Goal: Information Seeking & Learning: Learn about a topic

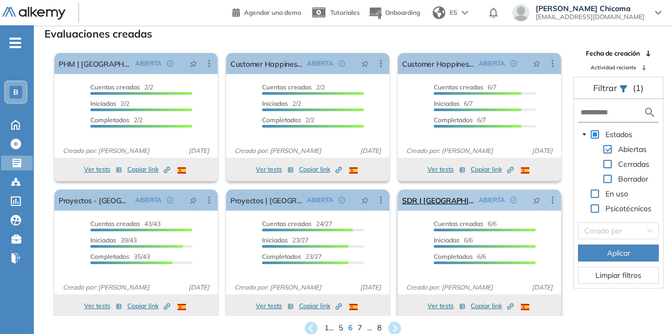
scroll to position [5, 0]
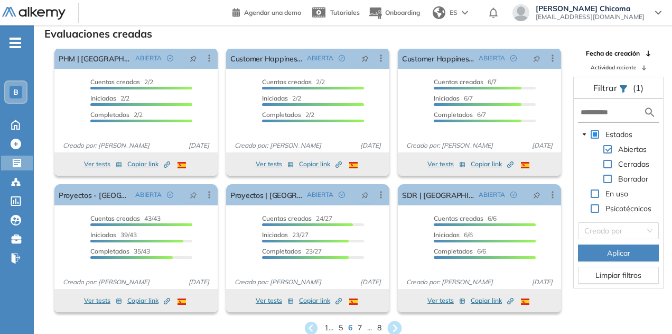
click at [397, 323] on icon at bounding box center [395, 327] width 14 height 14
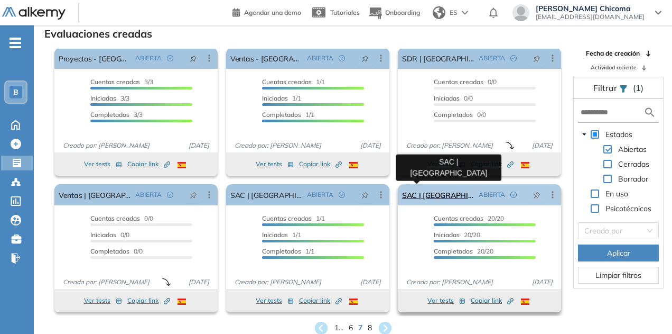
click at [431, 192] on link "SAC | [GEOGRAPHIC_DATA]" at bounding box center [438, 194] width 72 height 21
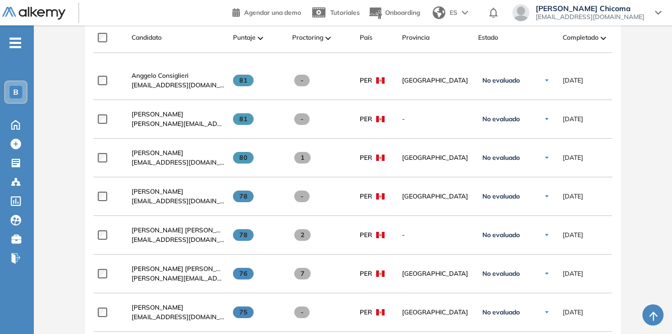
click at [177, 226] on div "Yamile Angeline Herbas Saqui herbas110503@gmail.com" at bounding box center [174, 235] width 102 height 36
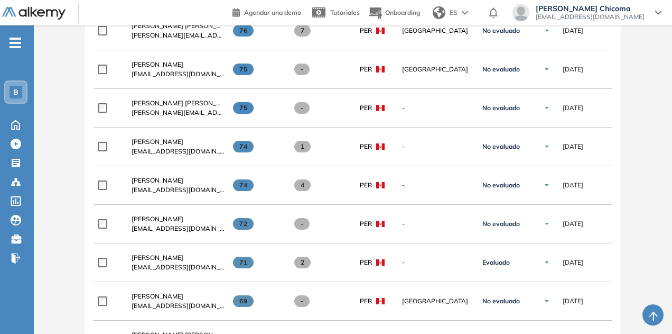
scroll to position [578, 0]
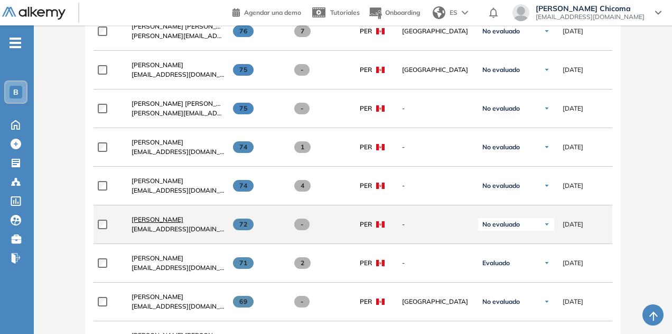
click at [181, 218] on span "Mara Ramos Uriarte" at bounding box center [158, 219] width 52 height 8
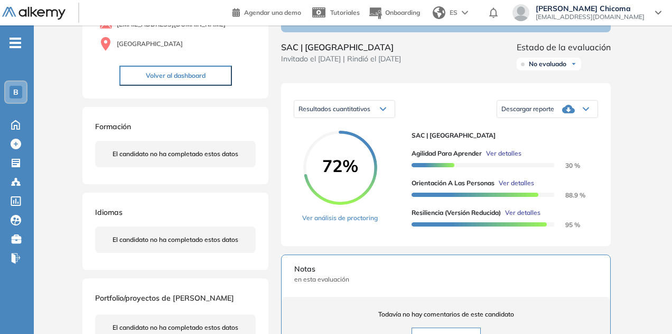
scroll to position [107, 0]
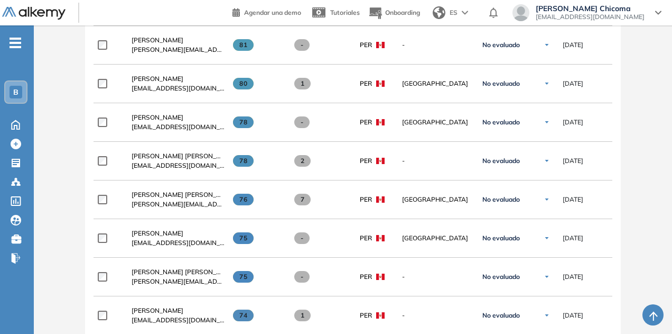
scroll to position [411, 0]
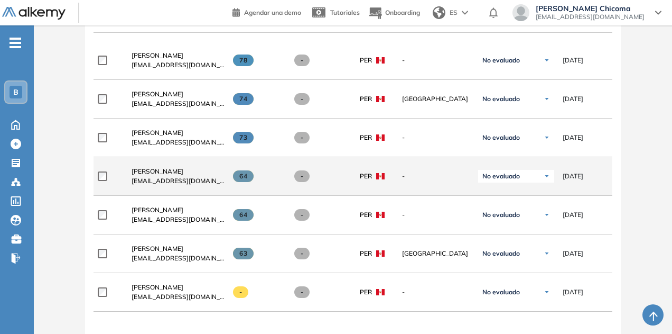
scroll to position [364, 0]
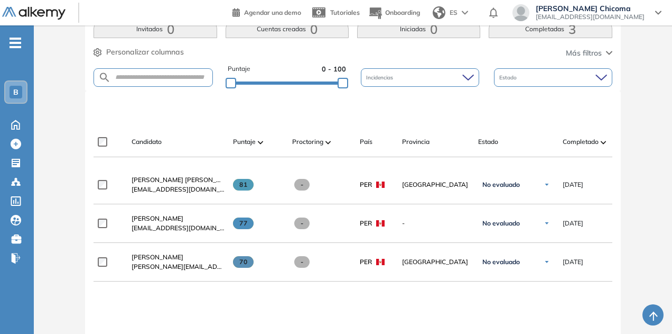
scroll to position [232, 0]
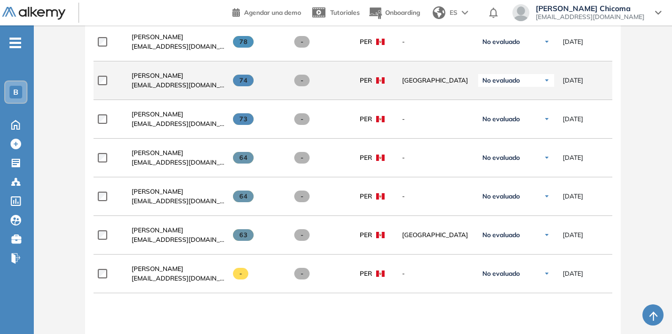
scroll to position [375, 0]
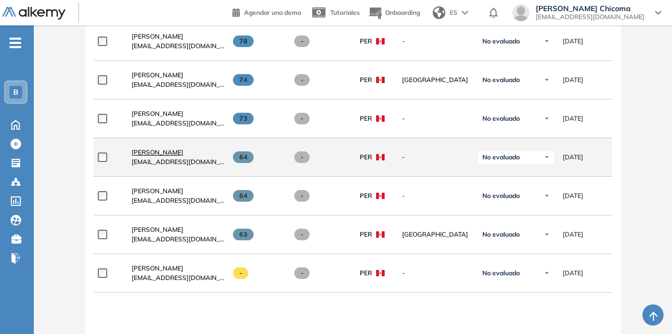
click at [170, 154] on span "[PERSON_NAME]" at bounding box center [158, 152] width 52 height 8
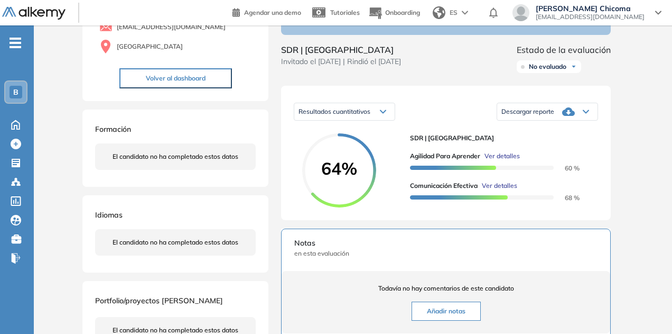
scroll to position [103, 0]
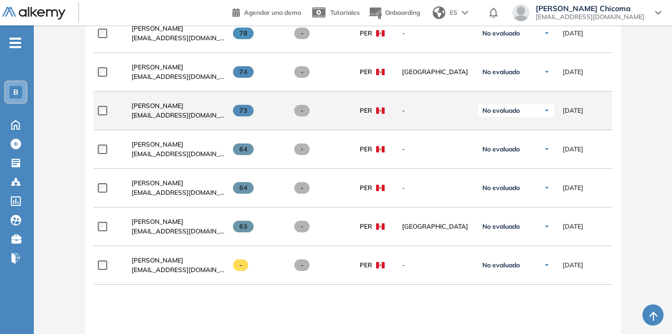
scroll to position [384, 0]
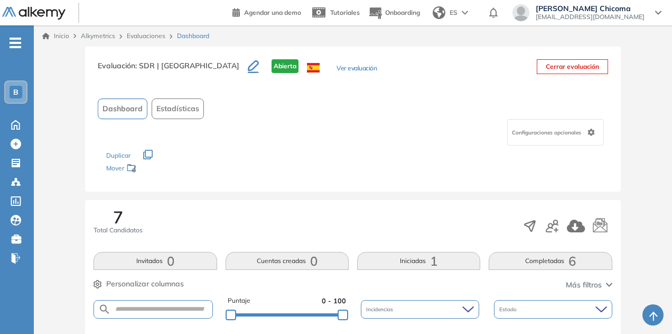
scroll to position [235, 0]
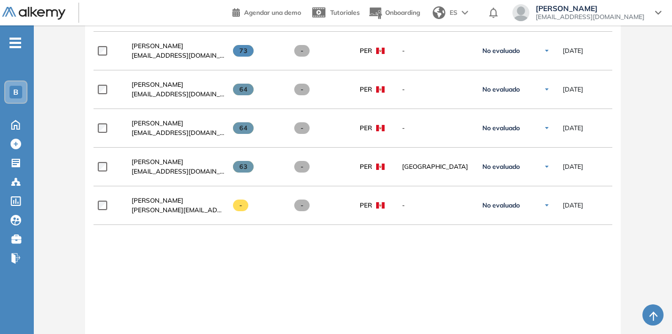
scroll to position [443, 0]
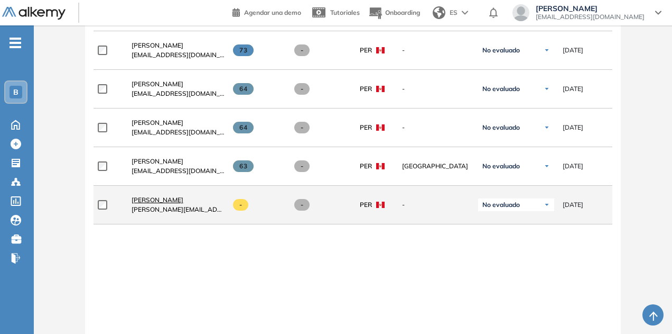
click at [166, 201] on span "[PERSON_NAME]" at bounding box center [158, 200] width 52 height 8
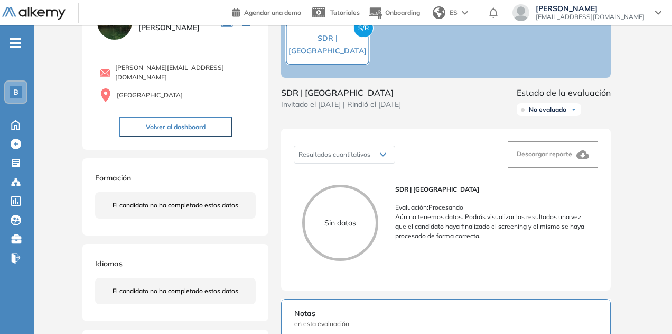
scroll to position [61, 0]
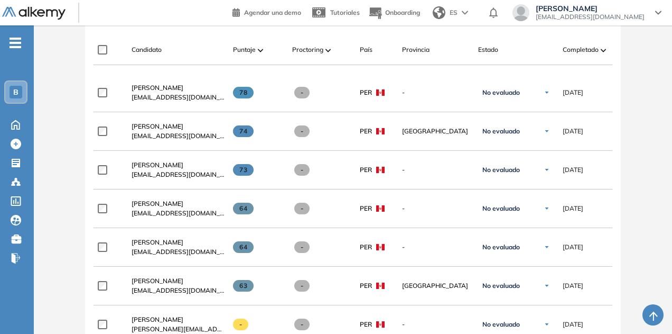
scroll to position [318, 0]
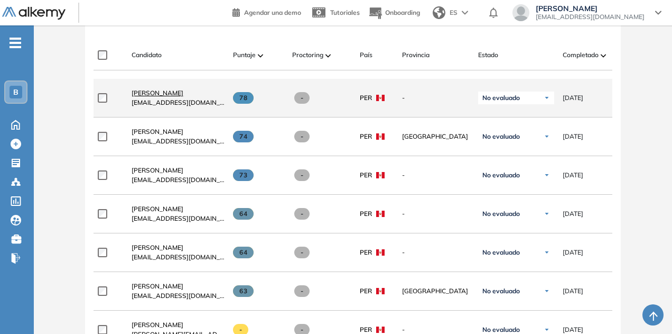
click at [152, 91] on span "[PERSON_NAME]" at bounding box center [158, 93] width 52 height 8
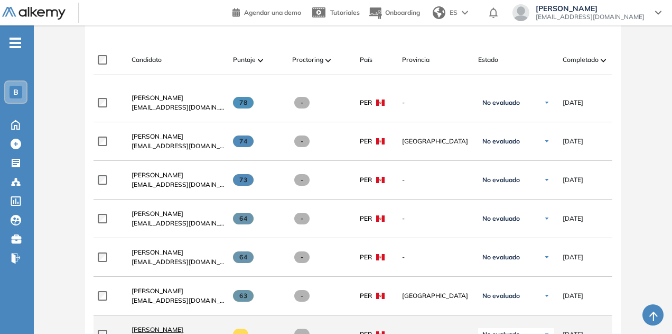
scroll to position [313, 0]
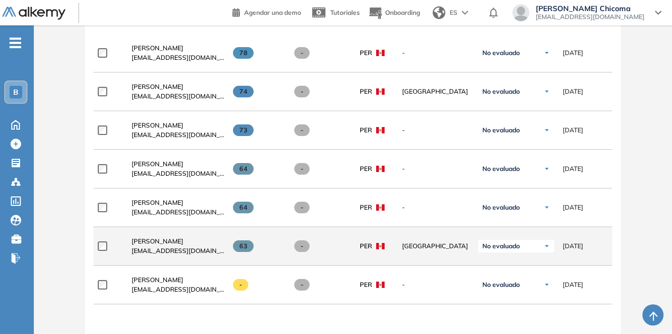
scroll to position [345, 0]
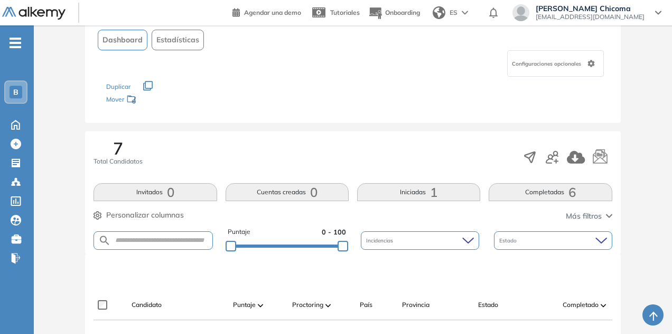
scroll to position [59, 0]
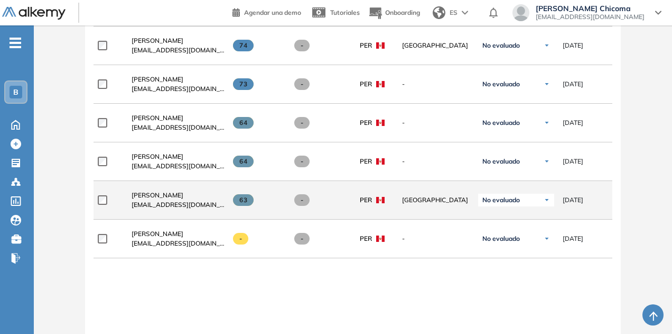
scroll to position [352, 0]
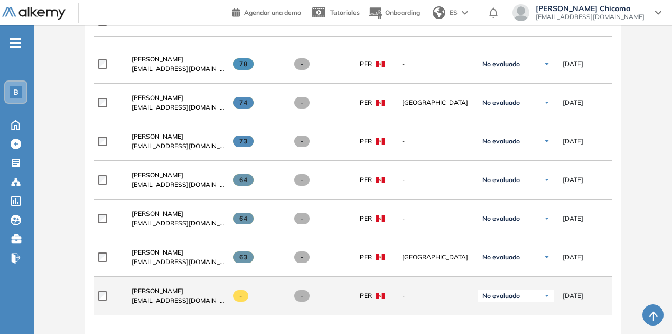
click at [178, 292] on span "[PERSON_NAME]" at bounding box center [158, 291] width 52 height 8
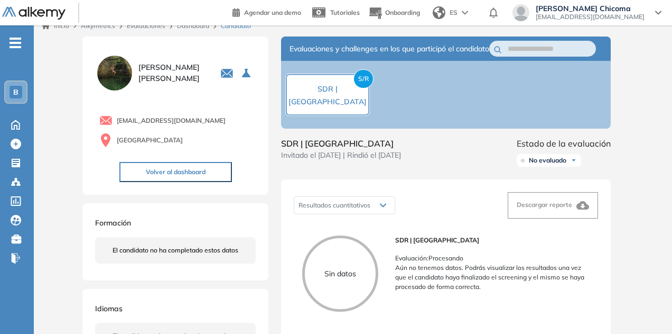
scroll to position [2, 0]
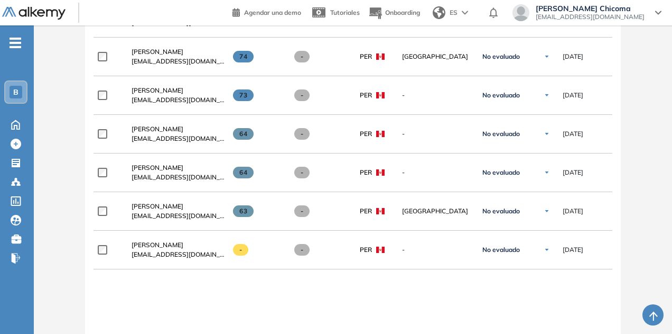
scroll to position [401, 0]
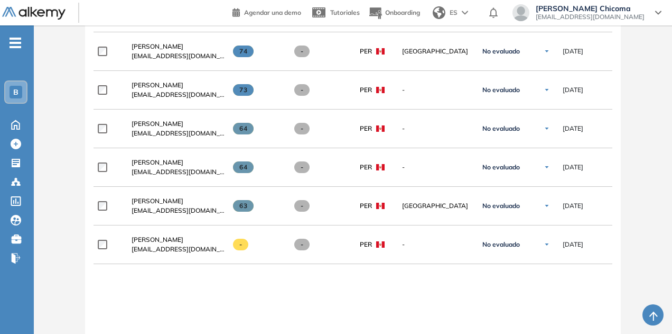
scroll to position [404, 0]
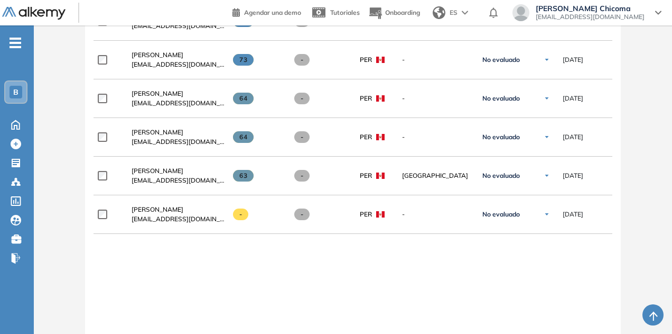
scroll to position [512, 0]
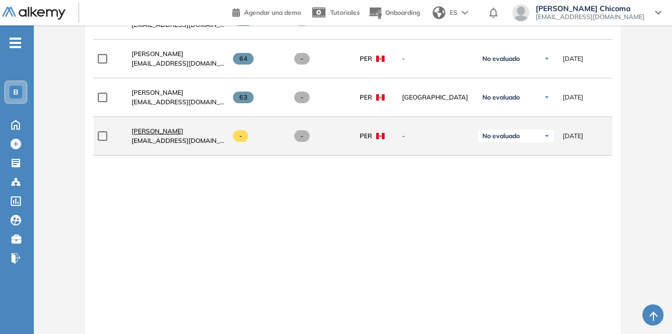
click at [153, 130] on span "[PERSON_NAME]" at bounding box center [158, 131] width 52 height 8
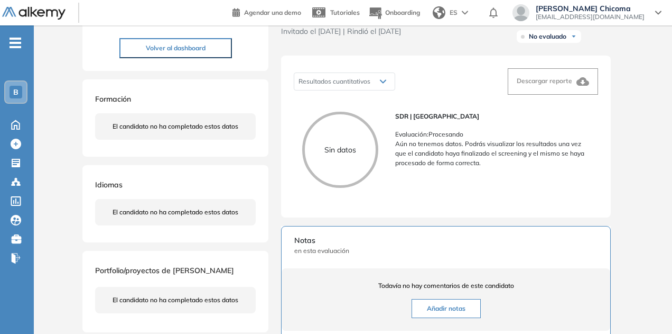
scroll to position [139, 0]
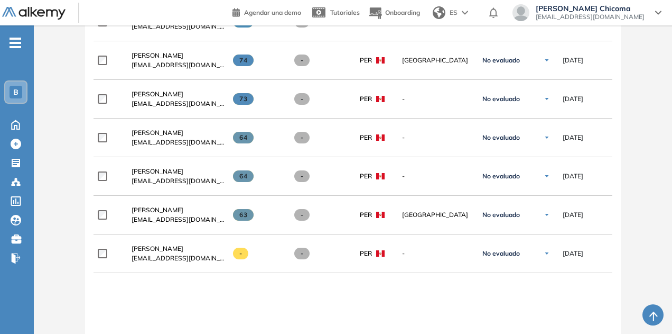
scroll to position [547, 0]
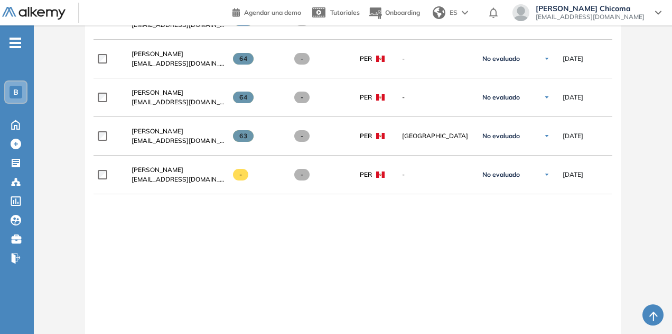
scroll to position [473, 0]
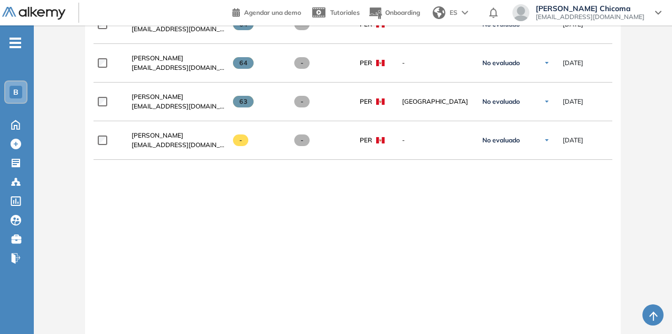
scroll to position [505, 0]
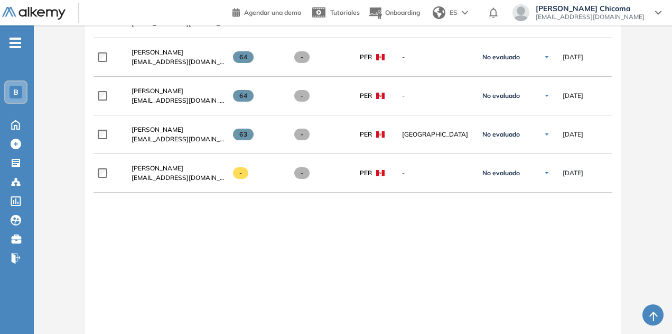
scroll to position [475, 0]
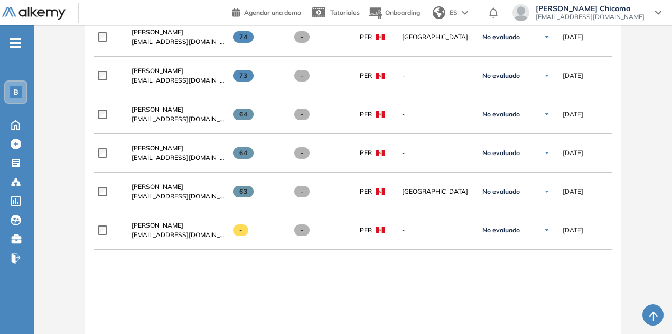
scroll to position [381, 0]
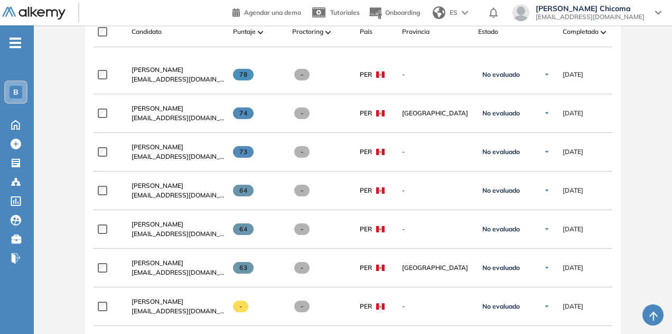
scroll to position [340, 0]
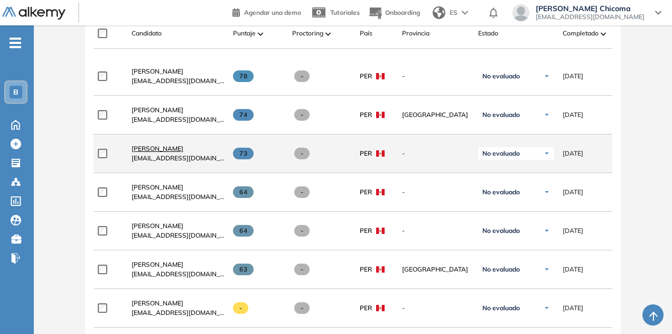
click at [177, 150] on span "[PERSON_NAME]" at bounding box center [158, 148] width 52 height 8
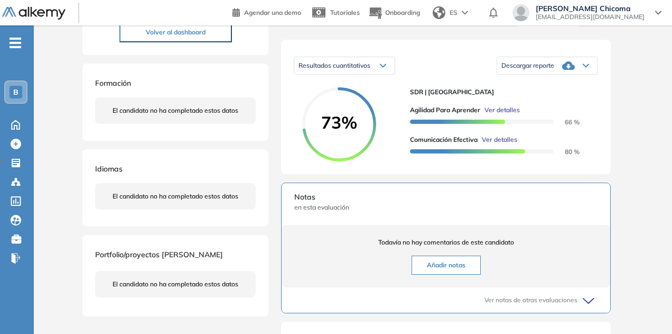
scroll to position [153, 0]
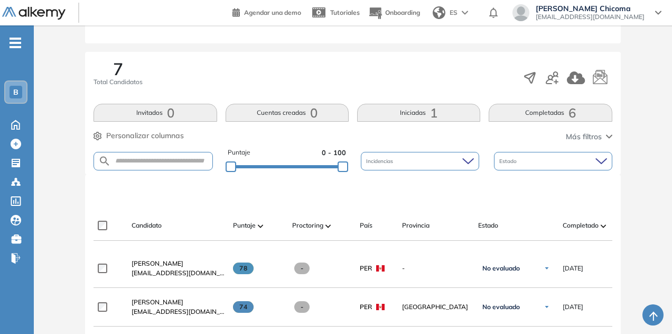
scroll to position [147, 0]
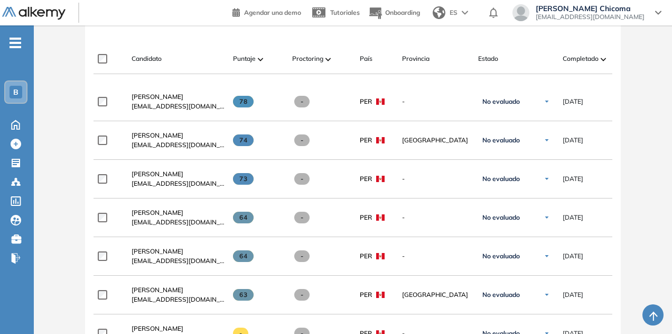
scroll to position [314, 0]
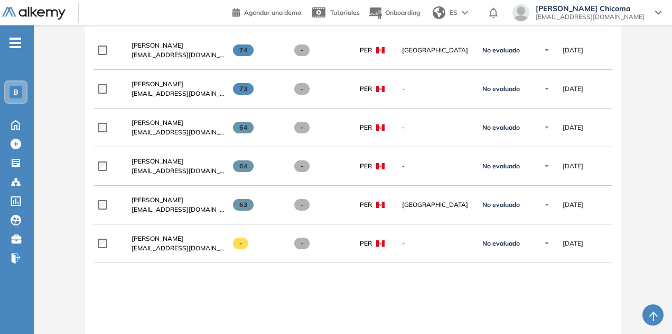
scroll to position [405, 0]
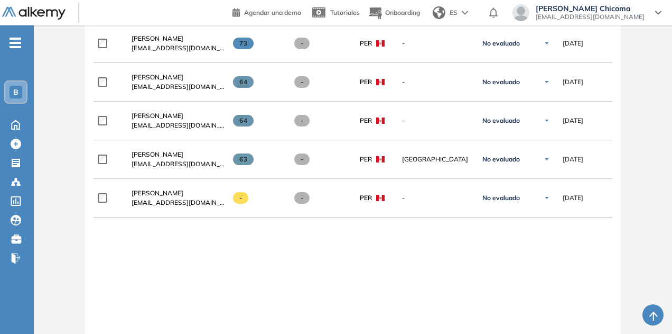
scroll to position [450, 0]
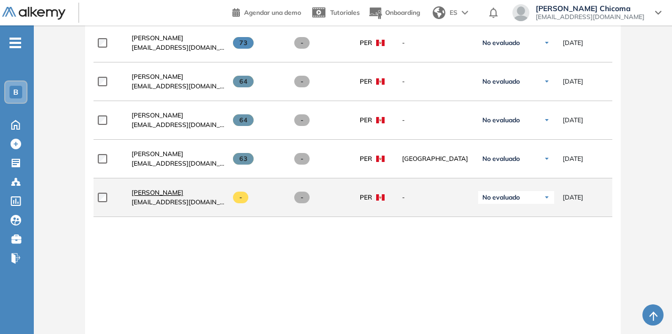
click at [167, 191] on span "[PERSON_NAME]" at bounding box center [158, 192] width 52 height 8
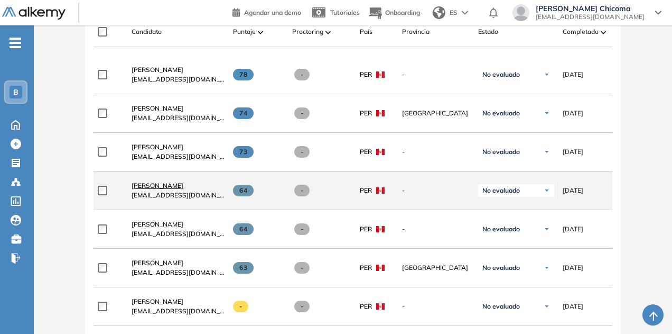
scroll to position [341, 0]
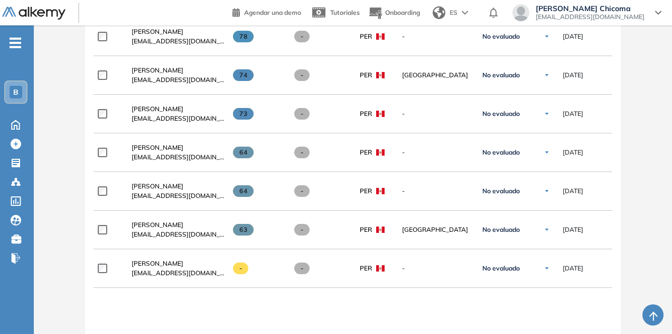
scroll to position [471, 0]
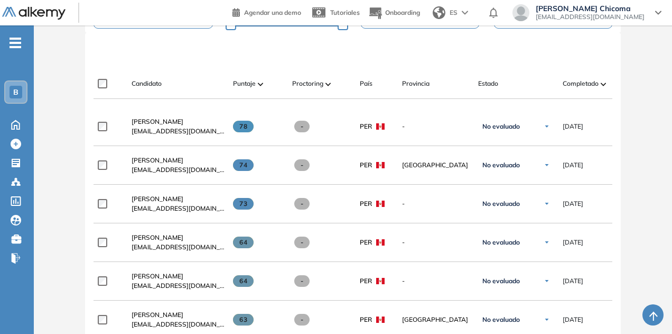
scroll to position [285, 0]
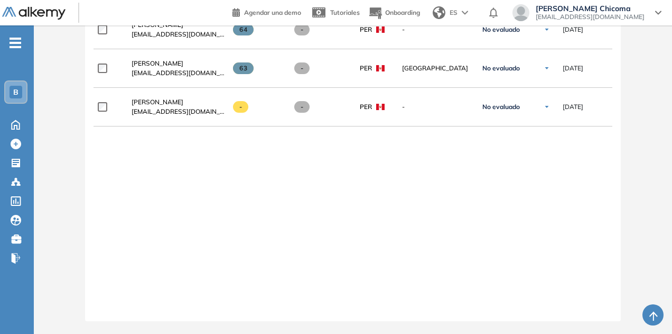
scroll to position [436, 0]
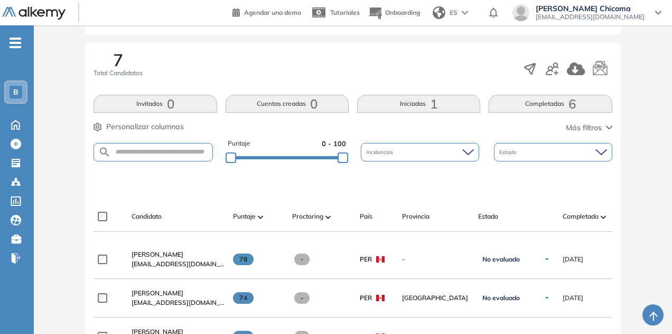
scroll to position [142, 0]
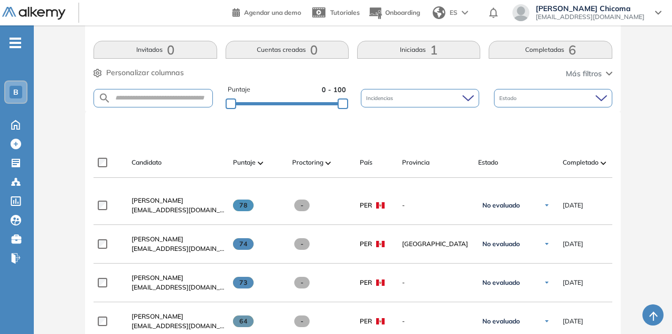
scroll to position [210, 0]
click at [590, 77] on span "Más filtros" at bounding box center [584, 74] width 36 height 11
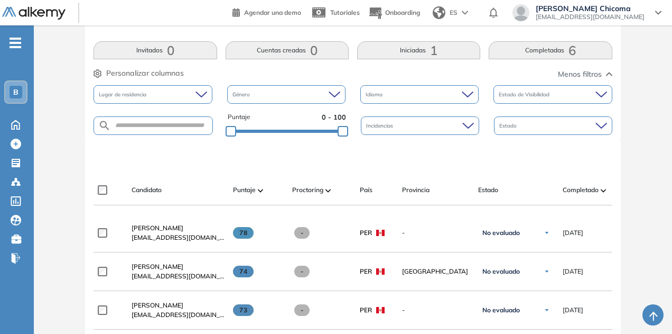
click at [472, 119] on div "Incidencias" at bounding box center [420, 125] width 118 height 19
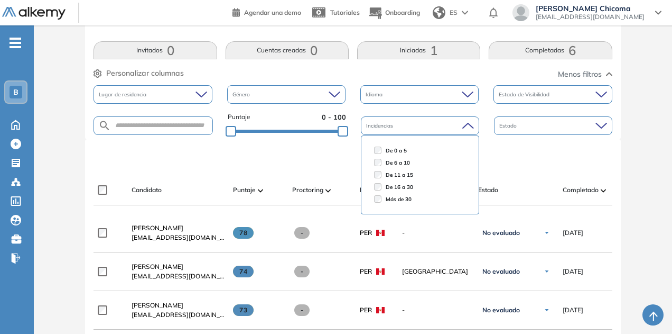
click at [472, 119] on div "Incidencias" at bounding box center [420, 125] width 118 height 19
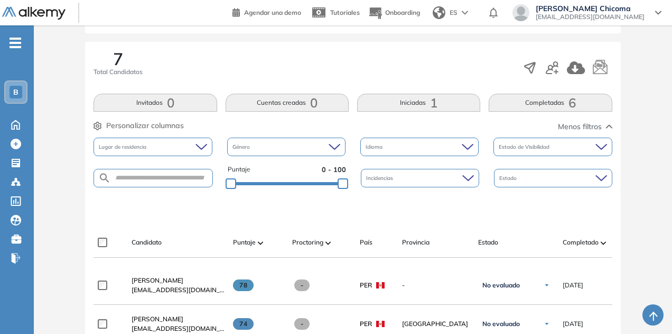
scroll to position [158, 0]
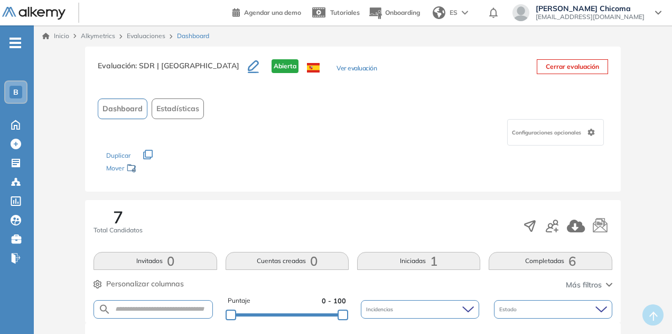
click at [430, 261] on span "1" at bounding box center [433, 261] width 7 height 0
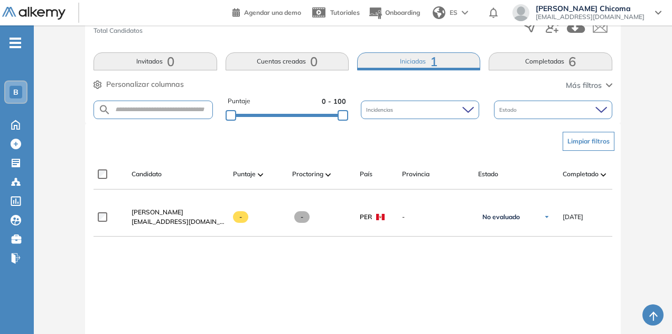
scroll to position [200, 0]
click at [523, 62] on button "Completadas 6" at bounding box center [550, 61] width 123 height 18
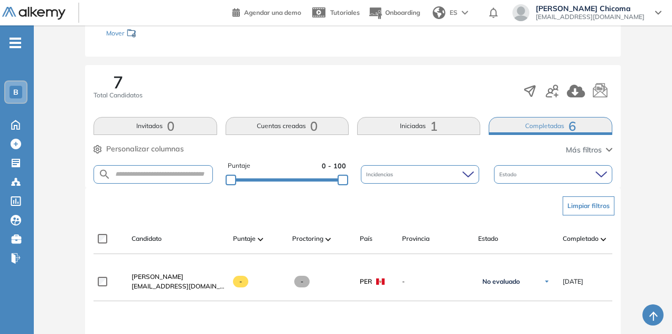
scroll to position [134, 0]
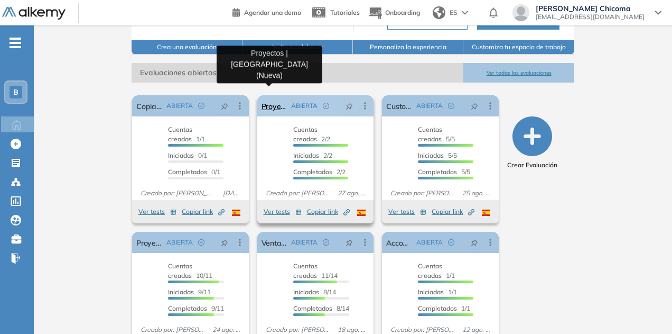
scroll to position [106, 0]
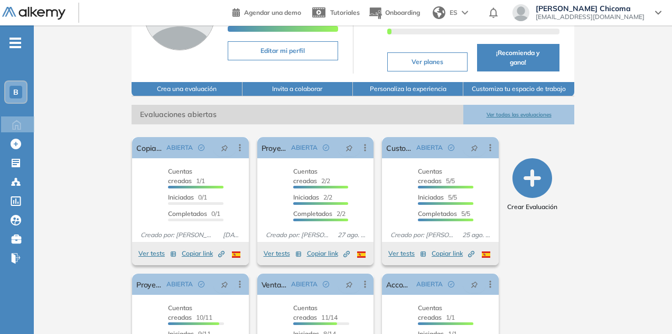
click at [551, 114] on button "Ver todas las evaluaciones" at bounding box center [519, 115] width 110 height 20
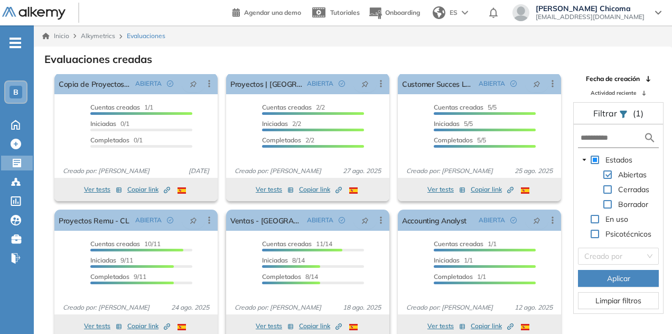
scroll to position [25, 0]
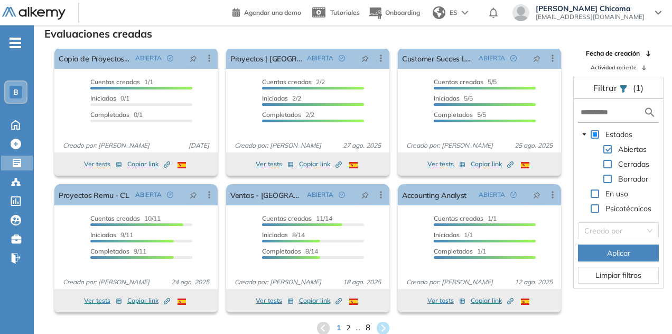
click at [368, 326] on span "8" at bounding box center [367, 327] width 5 height 12
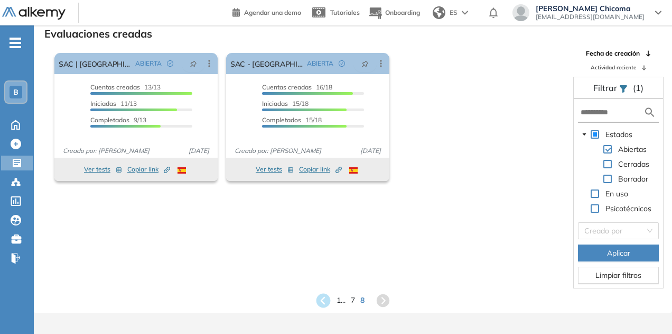
click at [324, 301] on icon at bounding box center [323, 300] width 14 height 14
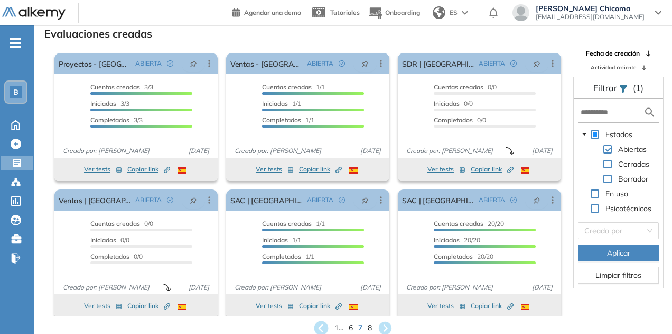
click at [320, 323] on icon at bounding box center [321, 327] width 14 height 14
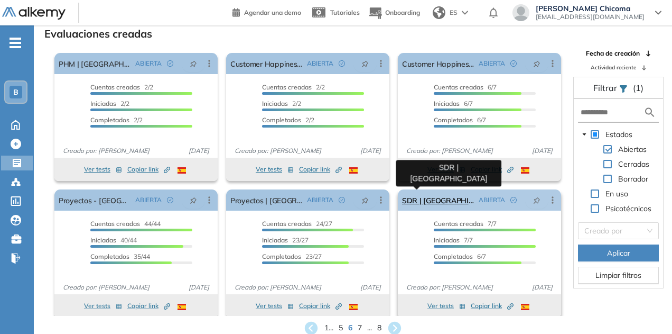
click at [427, 200] on link "SDR | Perú" at bounding box center [438, 199] width 72 height 21
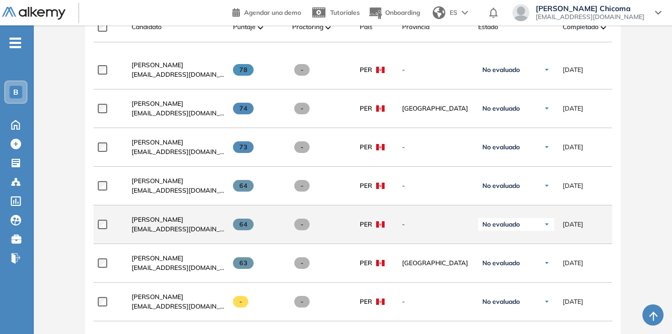
scroll to position [359, 0]
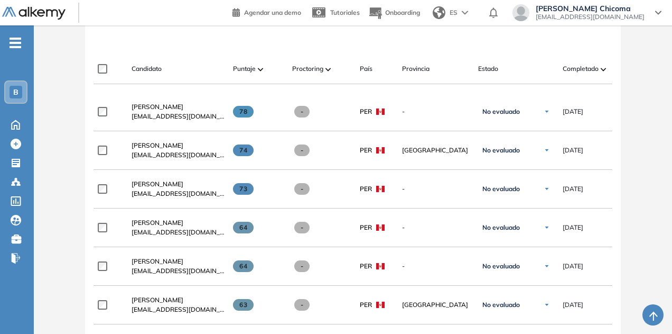
scroll to position [304, 0]
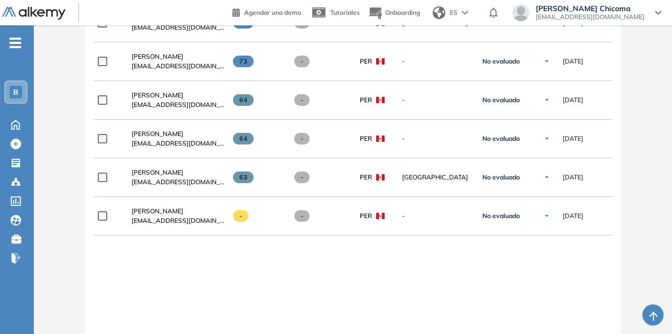
scroll to position [432, 0]
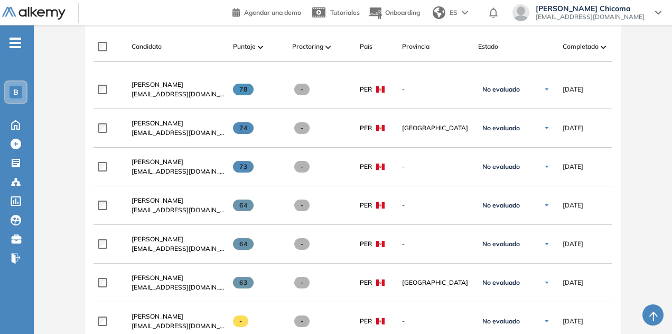
scroll to position [328, 0]
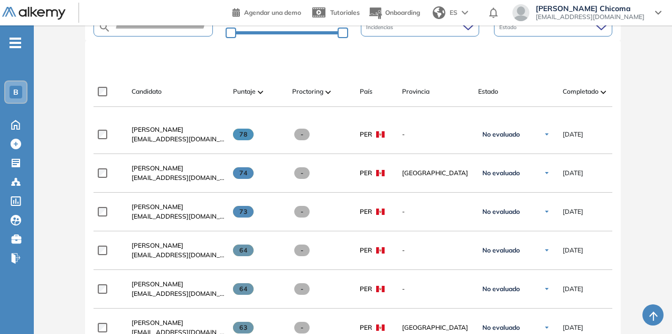
scroll to position [282, 0]
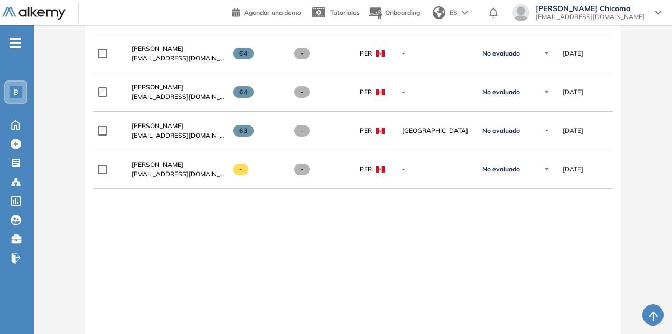
scroll to position [480, 0]
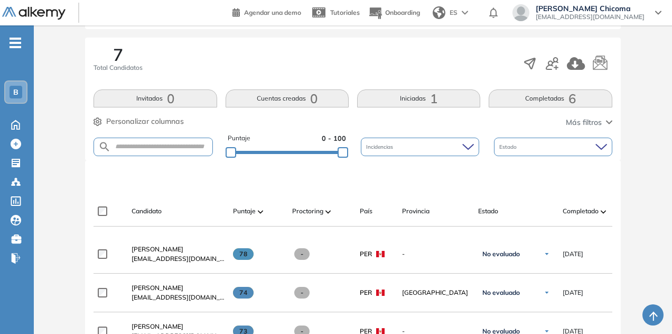
scroll to position [163, 0]
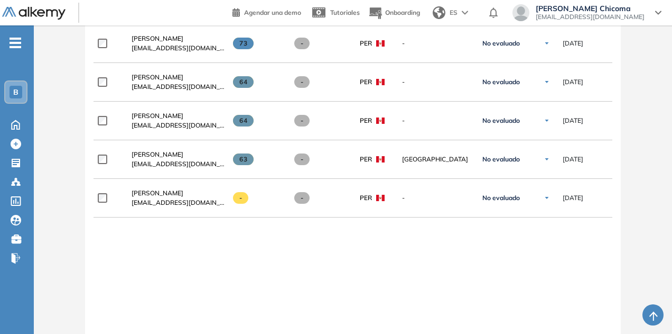
scroll to position [451, 0]
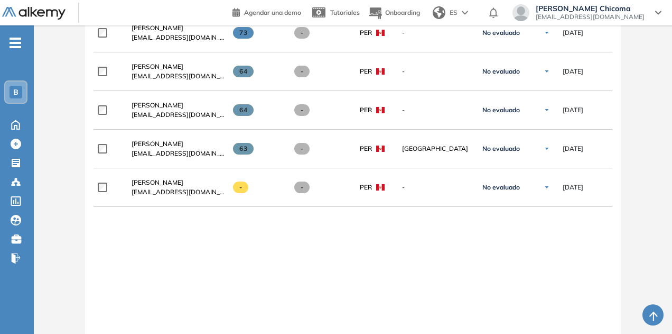
scroll to position [461, 0]
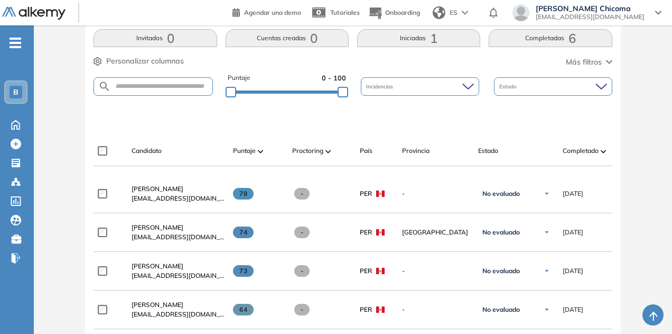
scroll to position [547, 0]
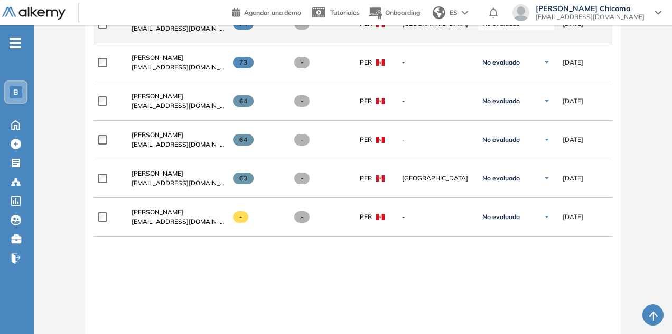
scroll to position [433, 0]
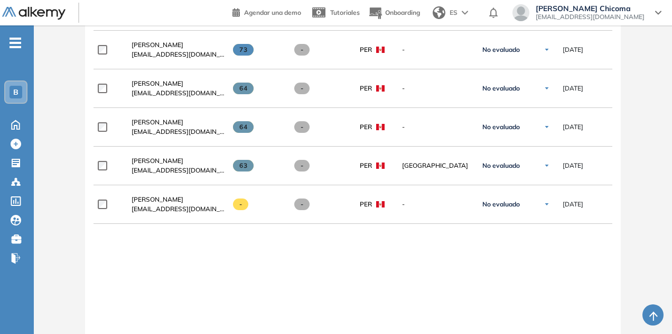
scroll to position [443, 0]
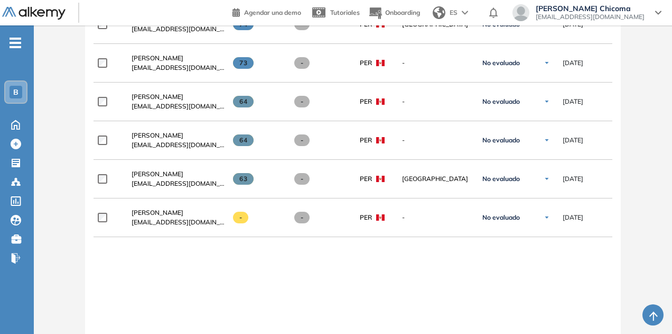
scroll to position [428, 0]
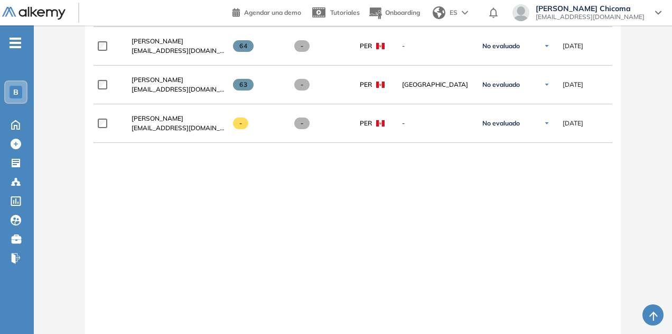
scroll to position [481, 0]
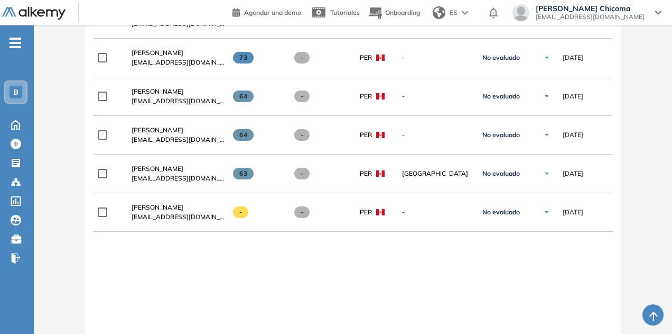
scroll to position [436, 0]
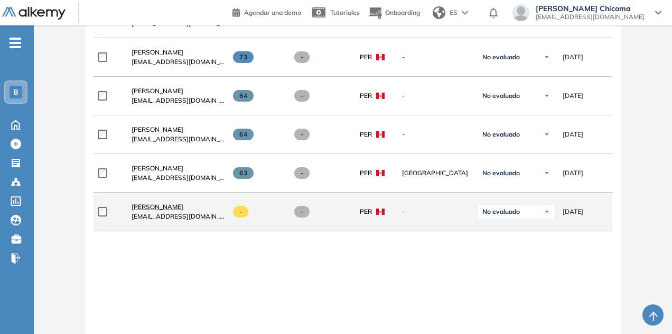
click at [163, 207] on span "[PERSON_NAME]" at bounding box center [158, 206] width 52 height 8
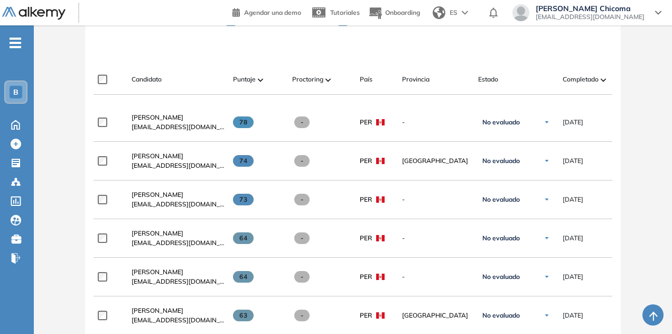
scroll to position [294, 0]
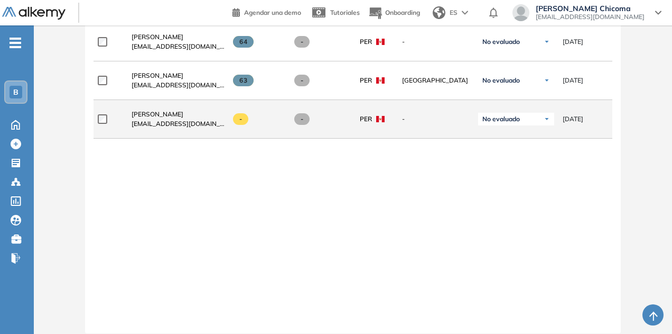
scroll to position [317, 0]
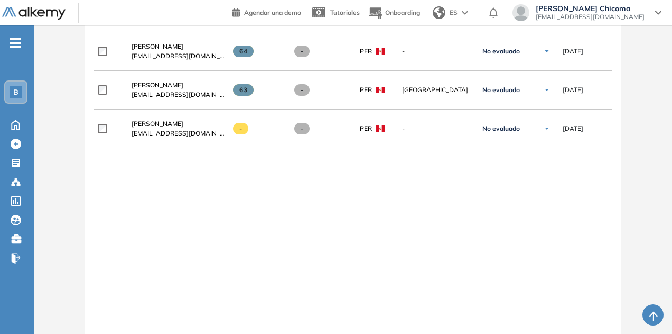
scroll to position [370, 0]
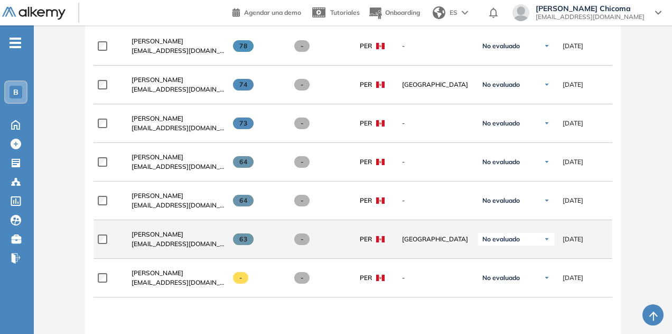
click at [539, 245] on div "No evaluado" at bounding box center [516, 239] width 76 height 13
click at [534, 243] on div "No evaluado" at bounding box center [516, 239] width 76 height 13
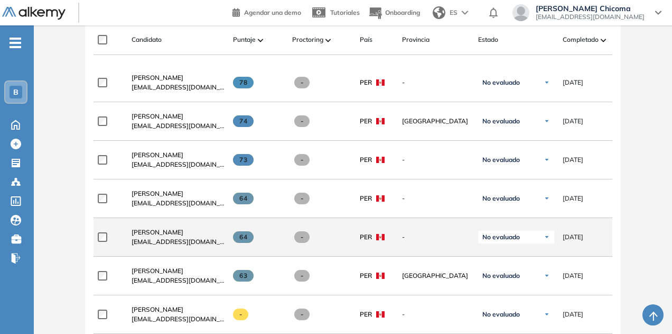
scroll to position [317, 0]
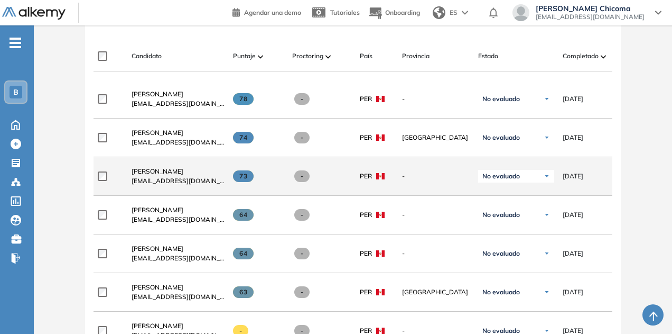
click at [519, 187] on div "No evaluado No evaluado Evaluado A entrevistar Entrevistado Finalista Oferta en…" at bounding box center [516, 175] width 76 height 21
click at [521, 182] on div "No evaluado" at bounding box center [516, 176] width 76 height 13
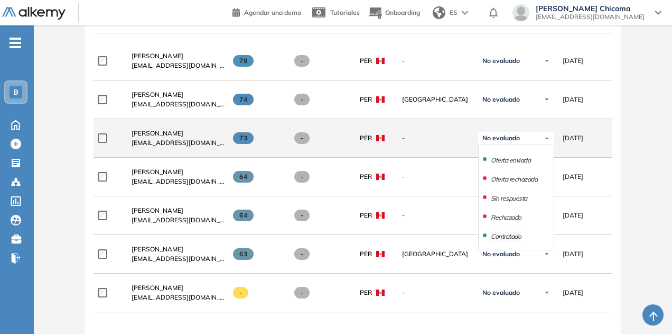
scroll to position [370, 0]
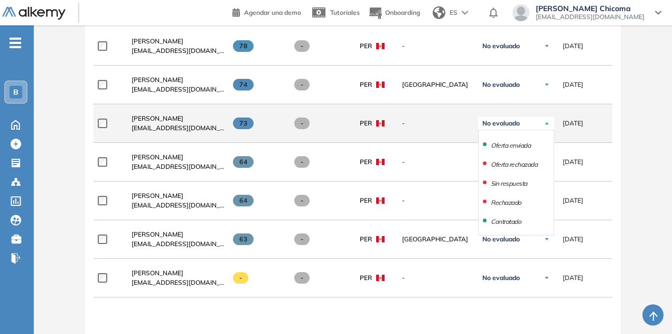
click at [529, 124] on div "No evaluado" at bounding box center [516, 123] width 76 height 13
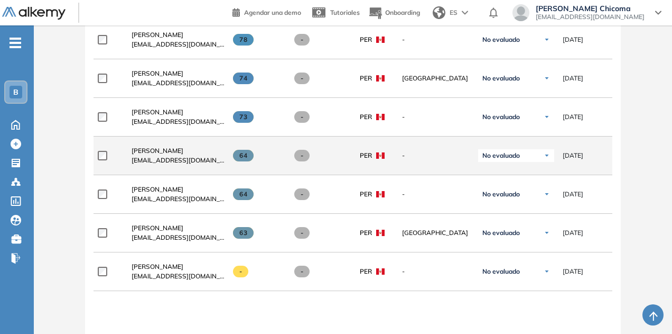
scroll to position [423, 0]
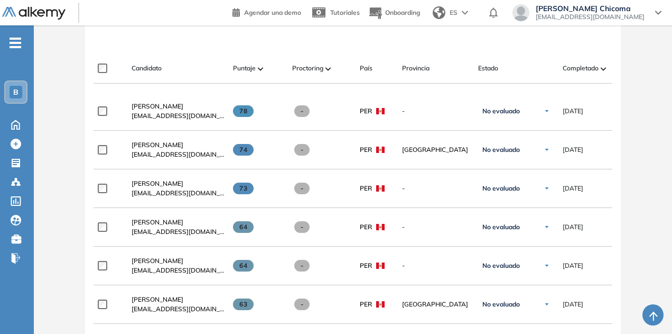
scroll to position [370, 0]
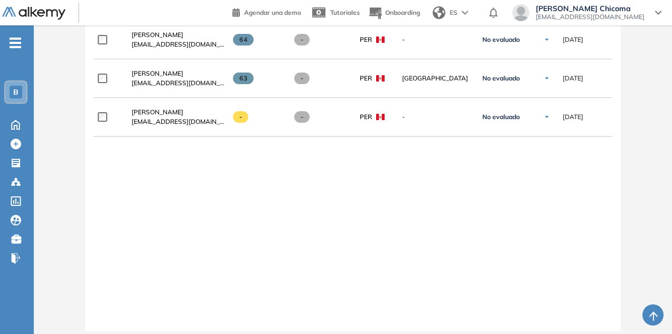
scroll to position [547, 0]
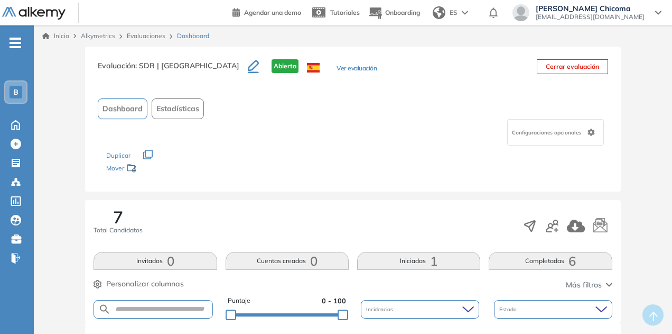
scroll to position [106, 0]
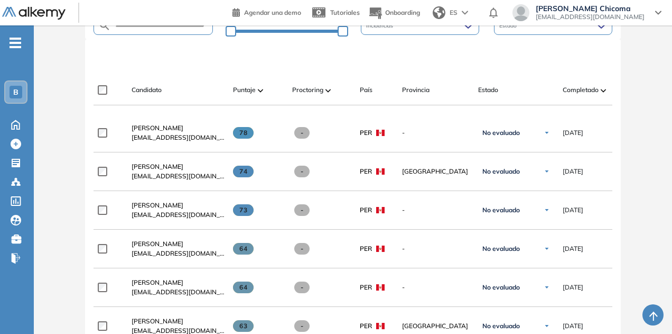
scroll to position [159, 0]
